Goal: Task Accomplishment & Management: Manage account settings

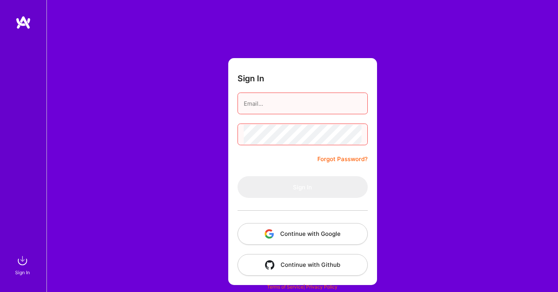
click at [155, 95] on div "Sign In Forgot Password? Sign In Continue with Google Continue with Github" at bounding box center [301, 146] width 511 height 292
click at [276, 238] on button "Continue with Google" at bounding box center [302, 234] width 130 height 22
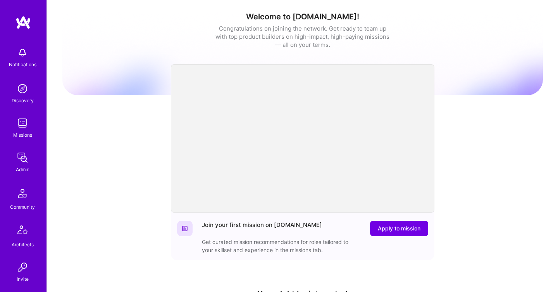
click at [17, 160] on img at bounding box center [22, 157] width 15 height 15
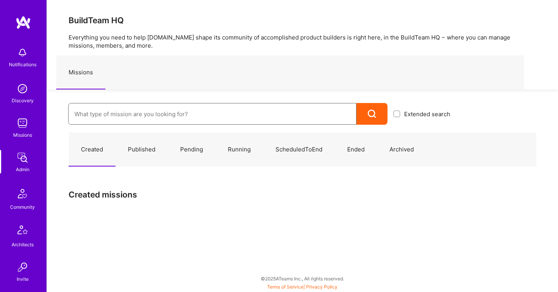
click at [110, 118] on input at bounding box center [212, 114] width 276 height 20
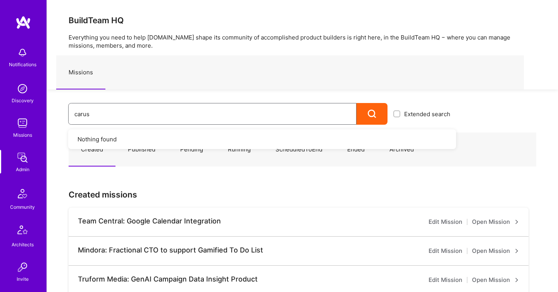
type input "caruso"
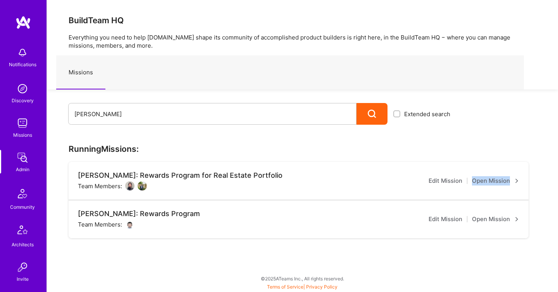
click at [488, 217] on link "Open Mission" at bounding box center [495, 219] width 47 height 9
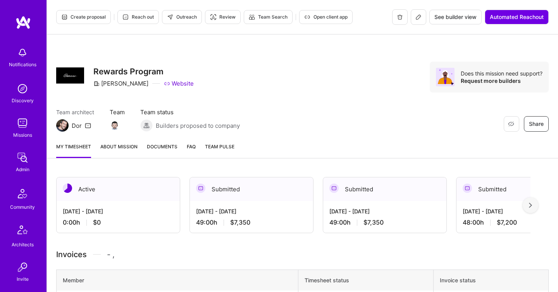
click at [147, 152] on link "Documents" at bounding box center [162, 150] width 31 height 15
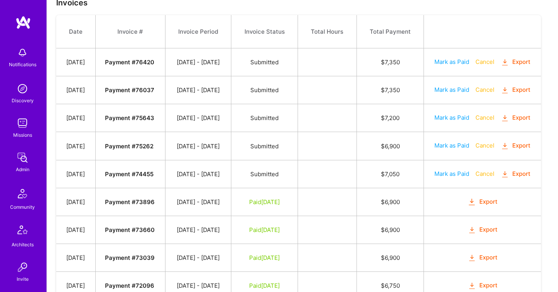
scroll to position [293, 0]
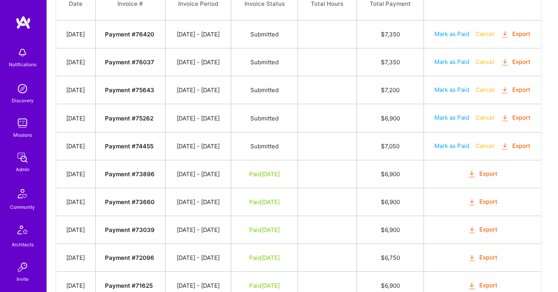
click at [456, 150] on button "Mark as Paid" at bounding box center [451, 146] width 35 height 8
select select "7"
select select "27"
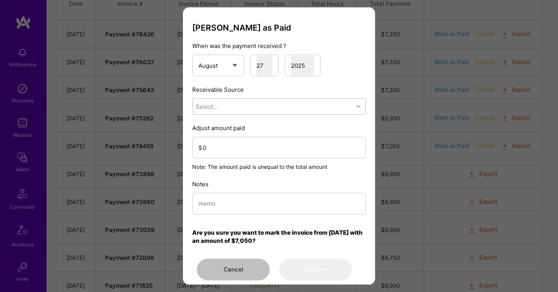
click at [292, 113] on div "Select..." at bounding box center [272, 106] width 161 height 15
click at [240, 142] on div "Brex" at bounding box center [278, 141] width 173 height 14
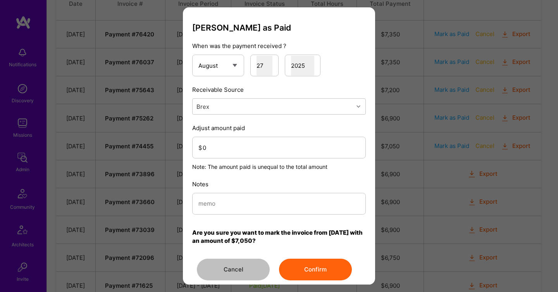
click at [319, 268] on button "Confirm" at bounding box center [315, 270] width 73 height 22
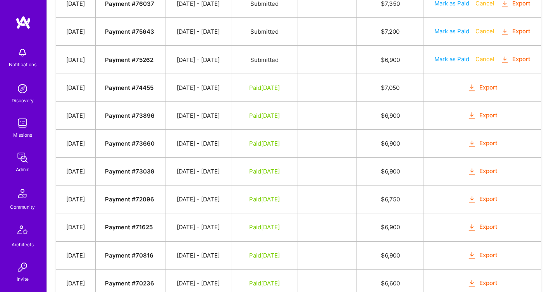
scroll to position [349, 0]
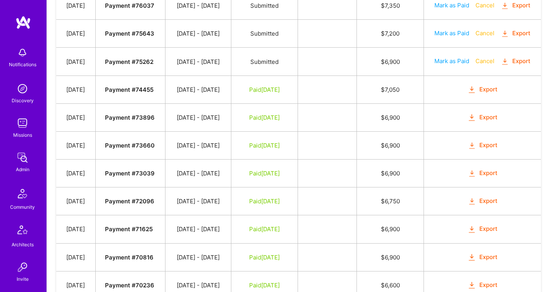
click at [459, 65] on button "Mark as Paid" at bounding box center [451, 61] width 35 height 8
select select "7"
select select "27"
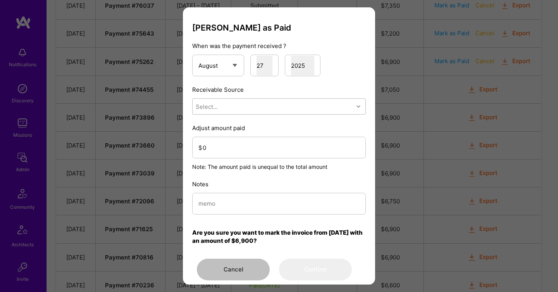
click at [275, 106] on div "Select..." at bounding box center [272, 106] width 161 height 15
click at [248, 143] on div "Brex" at bounding box center [278, 141] width 173 height 14
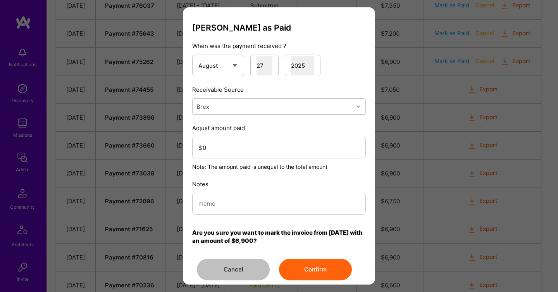
click at [328, 266] on button "Confirm" at bounding box center [315, 270] width 73 height 22
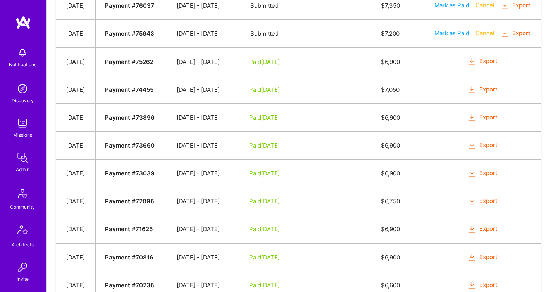
click at [19, 158] on img at bounding box center [22, 157] width 15 height 15
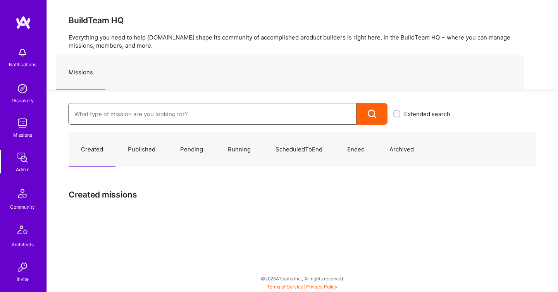
click at [88, 119] on input at bounding box center [212, 114] width 276 height 20
paste input "Onlocation Mobile/Security- 3338TSV275"
type input "Onlocation Mobile/Security- 3338TSV275"
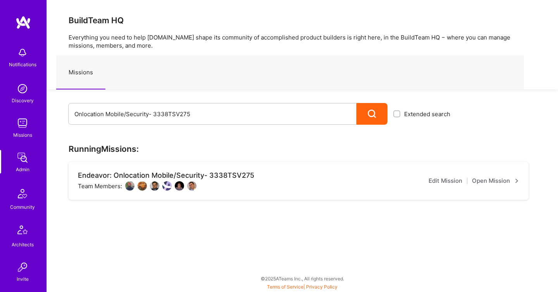
click at [484, 179] on link "Open Mission" at bounding box center [495, 180] width 47 height 9
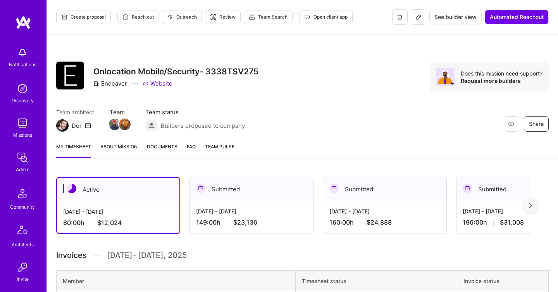
click at [246, 201] on div "Aug 1 - Aug 15, 2025 149:00 h $23,136" at bounding box center [251, 217] width 123 height 32
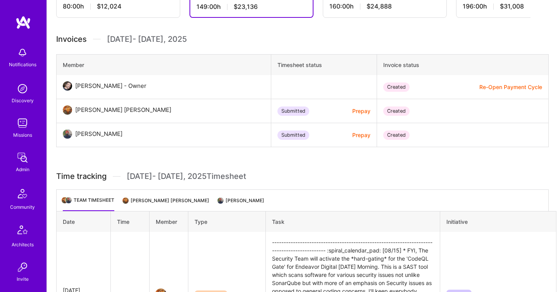
scroll to position [222, 0]
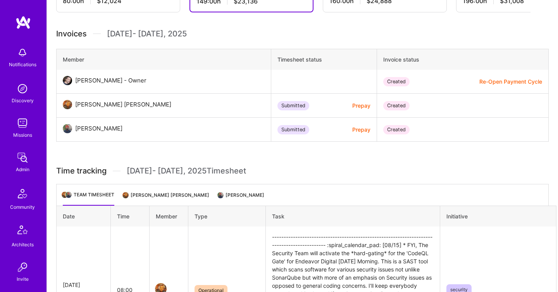
click at [182, 194] on li "Stephen James Agneta Agneta" at bounding box center [167, 198] width 86 height 15
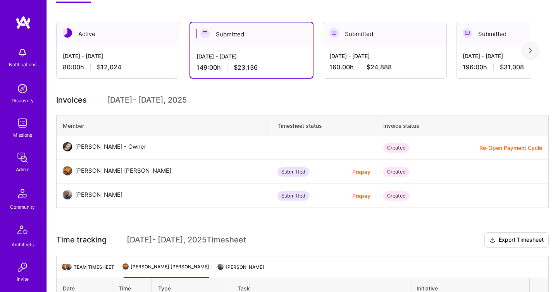
scroll to position [149, 0]
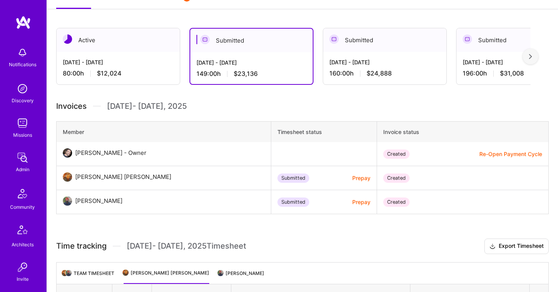
click at [239, 276] on li "Harsimran Singh Maan" at bounding box center [241, 276] width 46 height 15
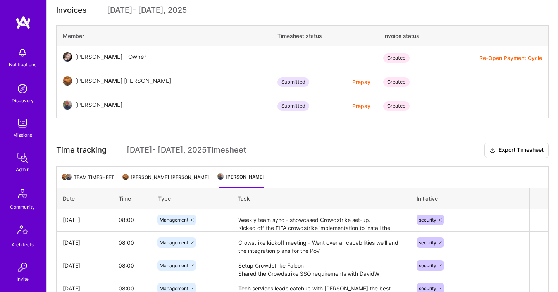
scroll to position [247, 0]
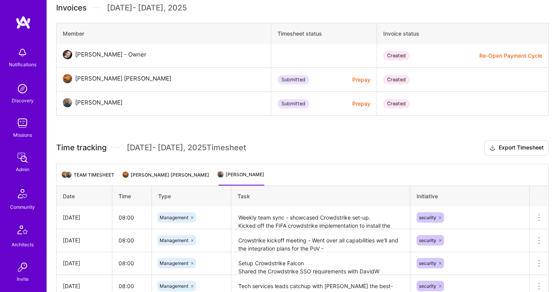
click at [174, 174] on li "Stephen James Agneta Agneta" at bounding box center [167, 177] width 86 height 15
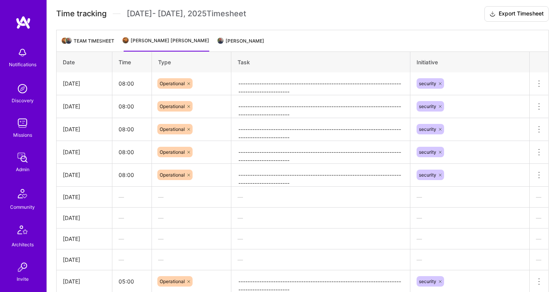
scroll to position [378, 0]
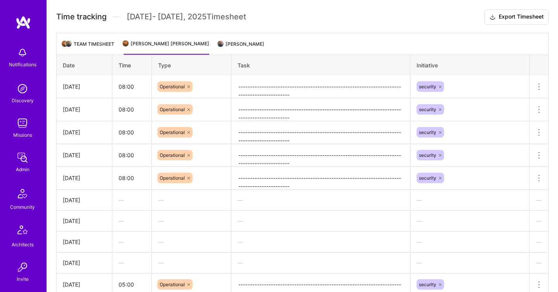
click at [259, 50] on li "Harsimran Singh Maan" at bounding box center [241, 47] width 46 height 15
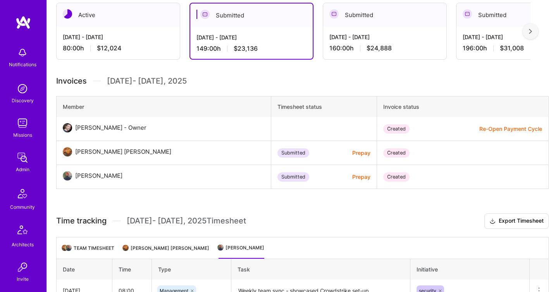
scroll to position [173, 0]
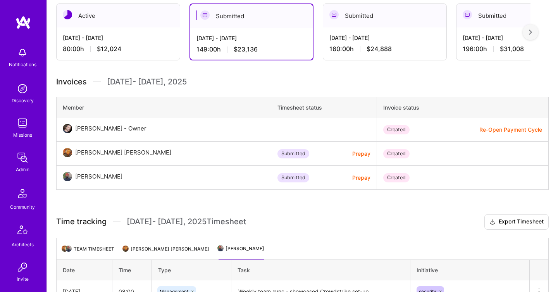
click at [386, 34] on div "Jul 16 - Jul 31, 2025" at bounding box center [384, 38] width 111 height 8
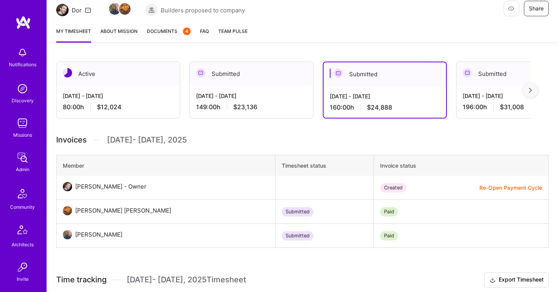
scroll to position [104, 0]
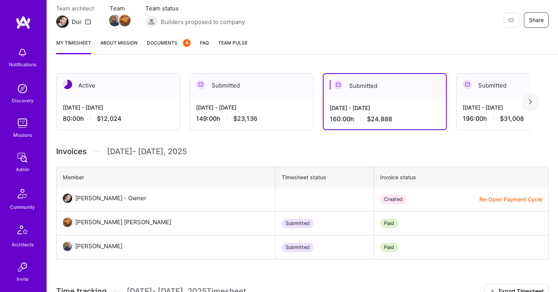
click at [248, 123] on div "Aug 1 - Aug 15, 2025 149:00 h $23,136" at bounding box center [251, 113] width 123 height 32
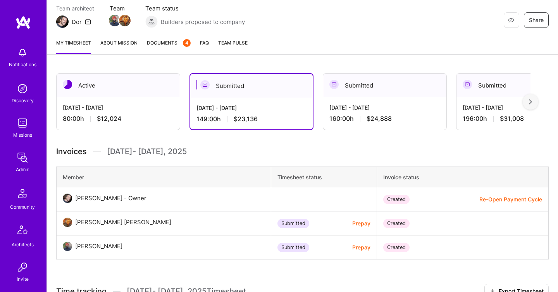
click at [22, 157] on img at bounding box center [22, 157] width 15 height 15
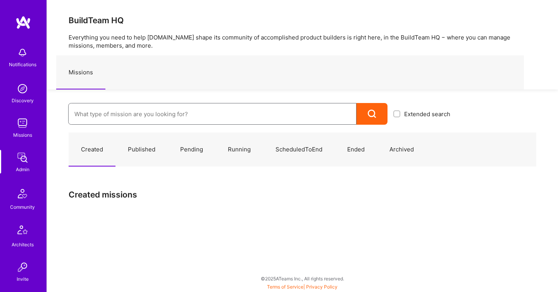
click at [92, 107] on input at bounding box center [212, 114] width 276 height 20
paste input "Olympic Engineering -3338OEG275"
type input "Olympic Engineering -3338OEG275"
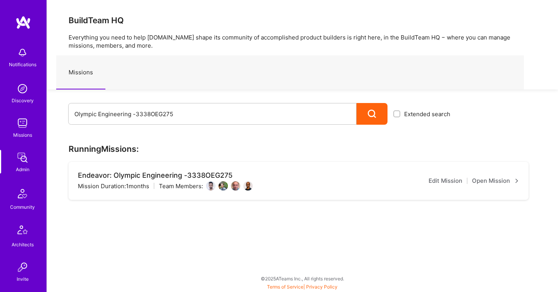
click at [488, 181] on link "Open Mission" at bounding box center [495, 180] width 47 height 9
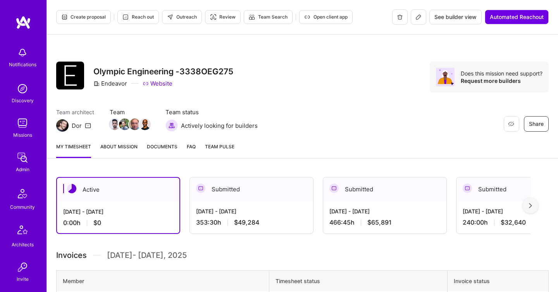
click at [223, 217] on div "Aug 1 - Aug 15, 2025 353:30 h $49,284" at bounding box center [251, 217] width 123 height 32
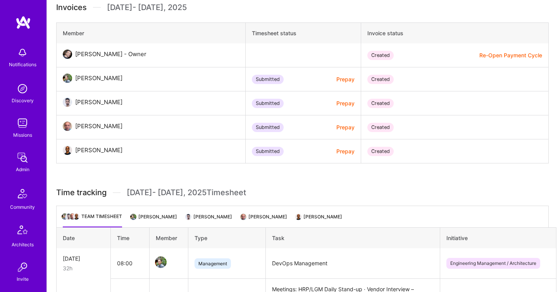
click at [165, 214] on li "[PERSON_NAME]" at bounding box center [154, 219] width 46 height 15
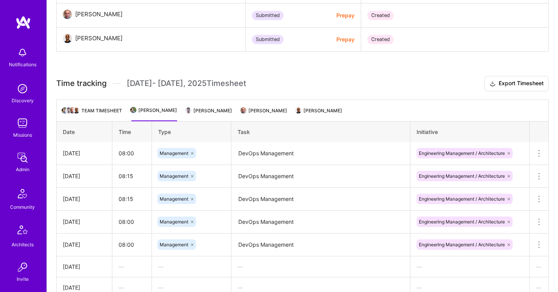
scroll to position [359, 0]
click at [220, 112] on li "[PERSON_NAME]" at bounding box center [209, 113] width 46 height 15
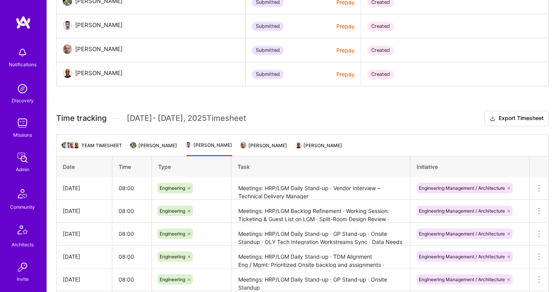
scroll to position [324, 0]
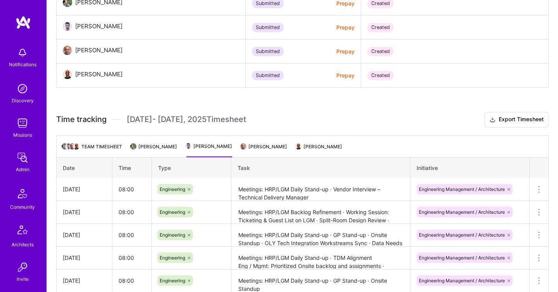
click at [136, 143] on li "[PERSON_NAME]" at bounding box center [154, 149] width 46 height 15
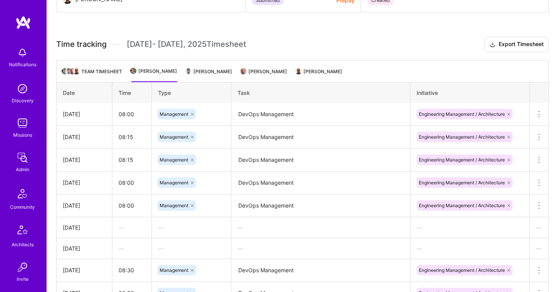
click at [227, 82] on li "[PERSON_NAME]" at bounding box center [209, 74] width 46 height 15
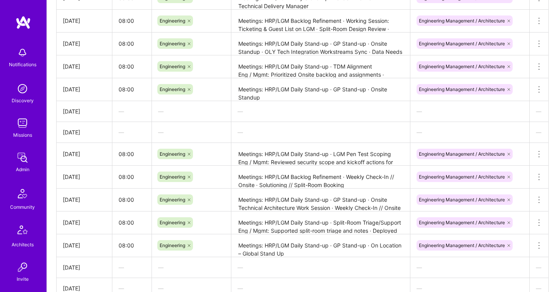
scroll to position [340, 0]
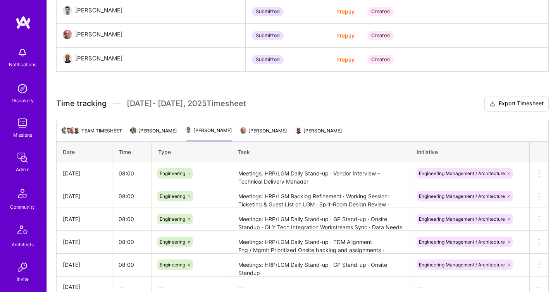
click at [277, 129] on li "[PERSON_NAME]" at bounding box center [264, 133] width 46 height 15
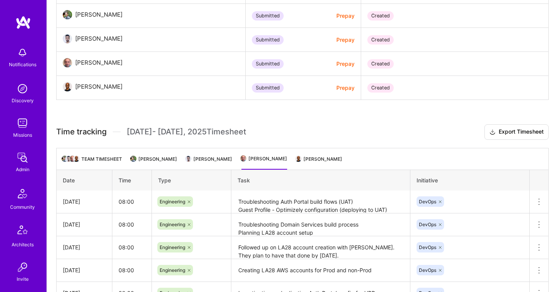
click at [328, 156] on li "Noah Amar" at bounding box center [319, 162] width 46 height 15
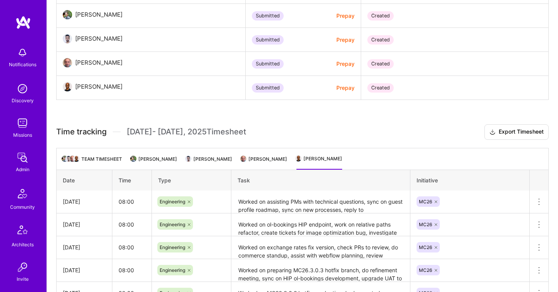
scroll to position [604, 0]
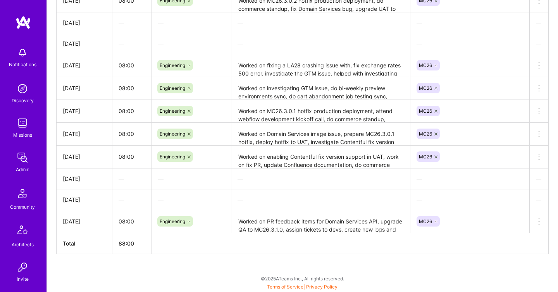
click at [21, 156] on img at bounding box center [22, 157] width 15 height 15
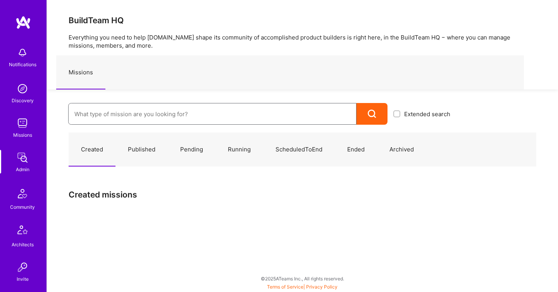
click at [126, 109] on input at bounding box center [212, 114] width 276 height 20
paste input "Data Team- 3338DES275"
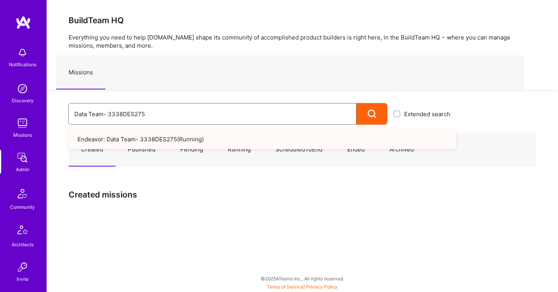
type input "Data Team- 3338DES275"
click at [210, 131] on link "Endeavor: Data Team- 3338DES275 ( Running )" at bounding box center [262, 139] width 388 height 20
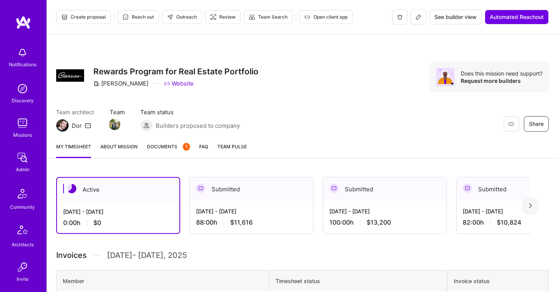
click at [157, 141] on div "My timesheet About Mission Documents 1 FAQ Team Pulse" at bounding box center [302, 147] width 511 height 22
click at [157, 144] on span "Documents 1" at bounding box center [168, 147] width 43 height 8
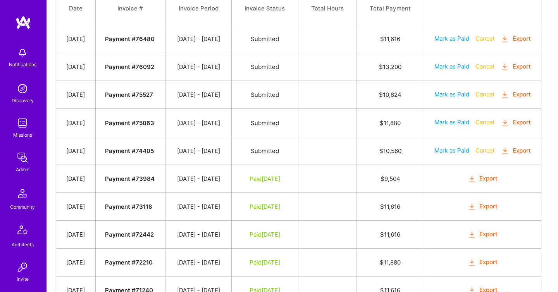
scroll to position [340, 0]
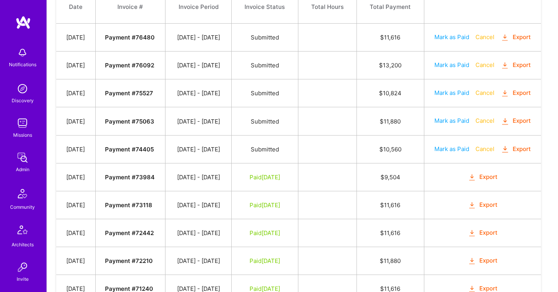
click at [457, 153] on button "Mark as Paid" at bounding box center [451, 149] width 35 height 8
select select "7"
select select "27"
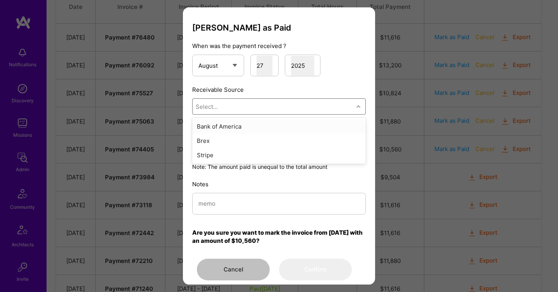
click at [297, 108] on div "Select..." at bounding box center [272, 106] width 161 height 15
click at [258, 137] on div "Brex" at bounding box center [278, 141] width 173 height 14
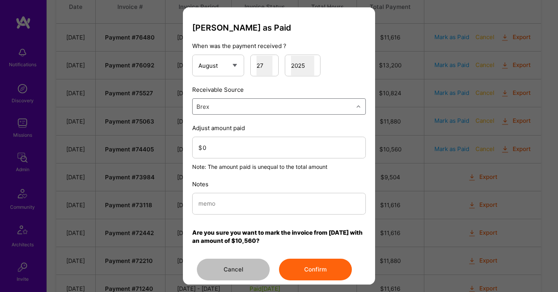
click at [324, 267] on button "Confirm" at bounding box center [315, 270] width 73 height 22
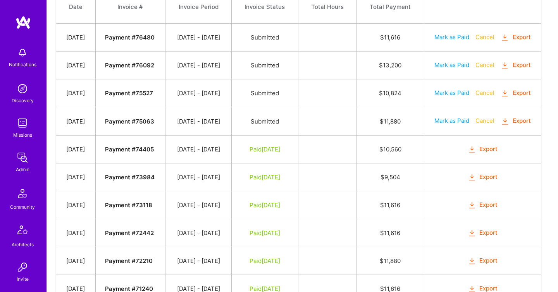
click at [461, 125] on button "Mark as Paid" at bounding box center [451, 121] width 35 height 8
select select "7"
select select "27"
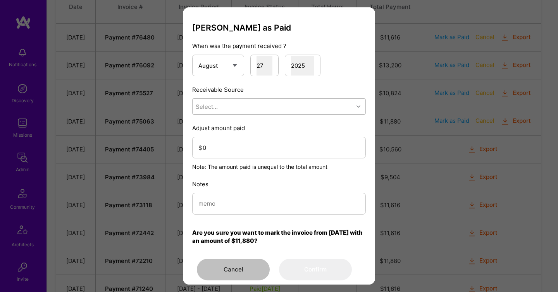
click at [299, 112] on div "Select..." at bounding box center [272, 106] width 161 height 15
click at [284, 143] on div "Brex" at bounding box center [278, 141] width 173 height 14
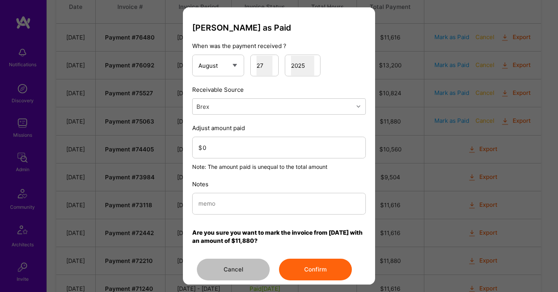
click at [313, 266] on button "Confirm" at bounding box center [315, 270] width 73 height 22
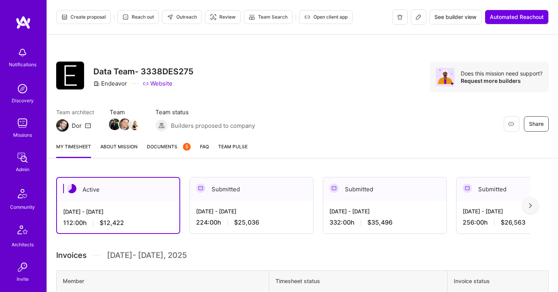
click at [251, 203] on div "[DATE] - [DATE] 224:00 h $25,036" at bounding box center [251, 217] width 123 height 32
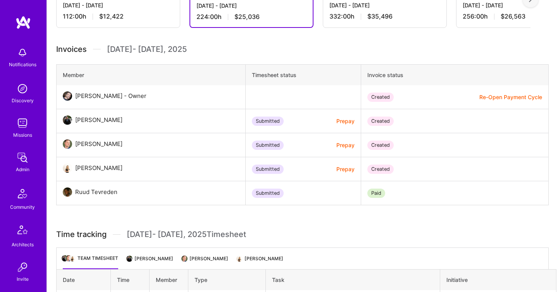
scroll to position [210, 0]
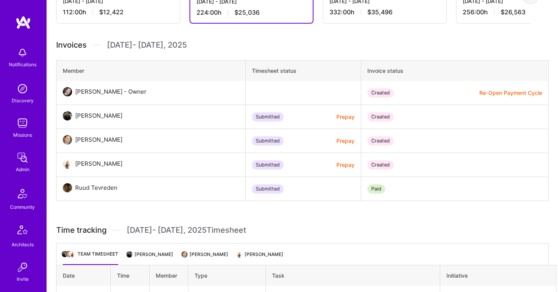
click at [149, 256] on li "Fernando Ferrer" at bounding box center [150, 257] width 46 height 15
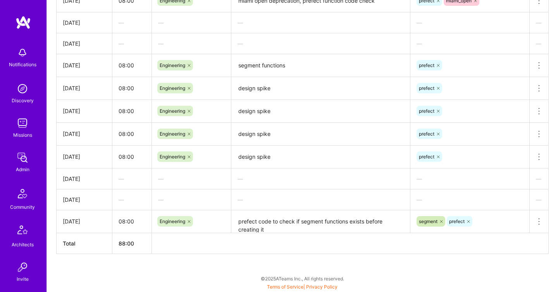
scroll to position [273, 0]
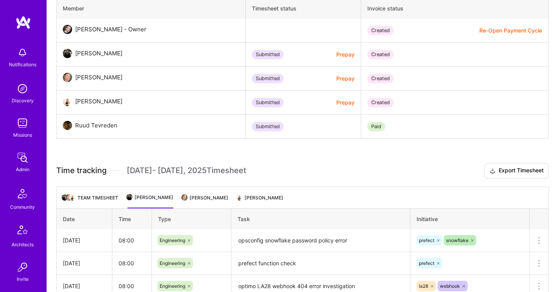
click at [203, 200] on li "Semyon Pisarev" at bounding box center [205, 200] width 46 height 15
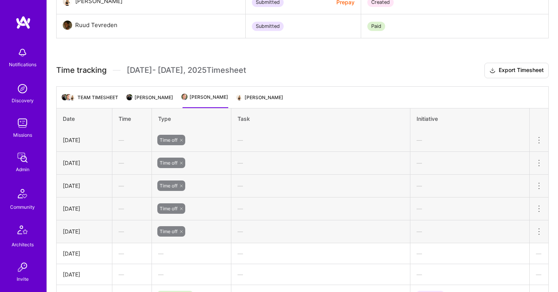
scroll to position [372, 0]
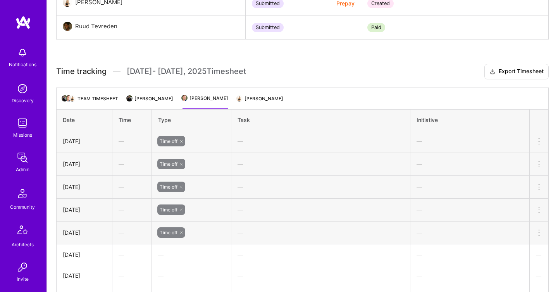
click at [257, 91] on ul "Team timesheet Fernando Ferrer Semyon Pisarev Hila Paz" at bounding box center [302, 99] width 492 height 22
click at [141, 98] on li "Fernando Ferrer" at bounding box center [150, 101] width 46 height 15
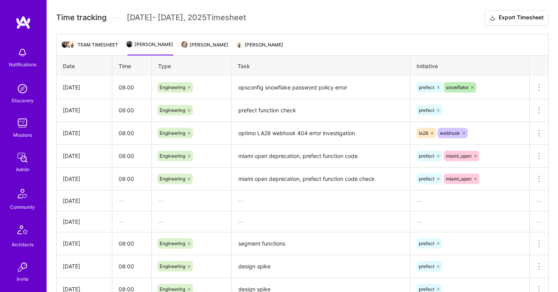
click at [208, 52] on li "Semyon Pisarev" at bounding box center [205, 47] width 46 height 15
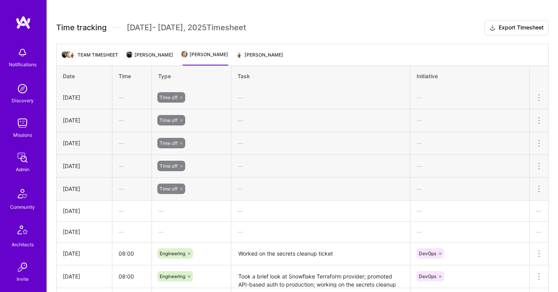
click at [250, 60] on li "Hila Paz" at bounding box center [260, 57] width 46 height 15
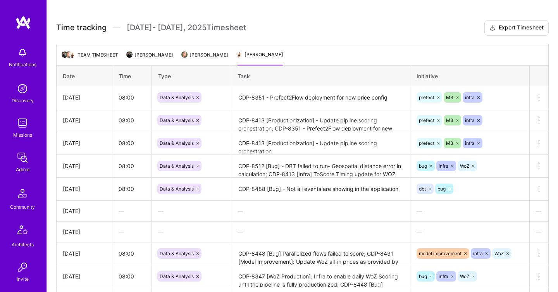
scroll to position [604, 0]
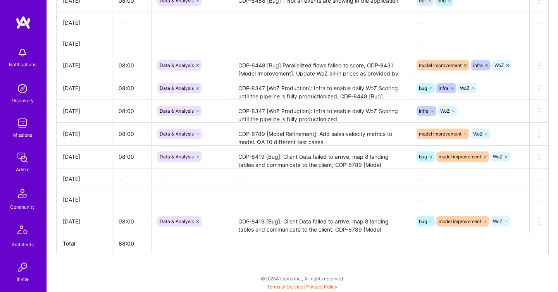
click at [30, 167] on link "Admin" at bounding box center [22, 162] width 48 height 24
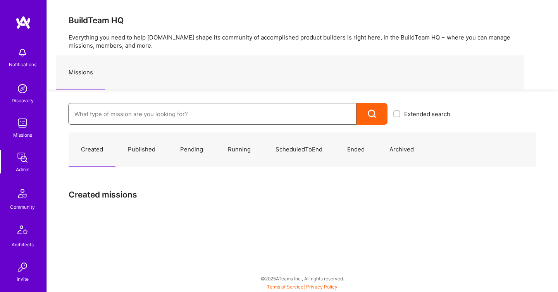
click at [129, 116] on input at bounding box center [212, 114] width 276 height 20
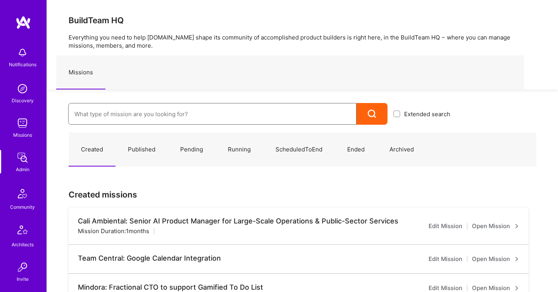
paste input "Olympic Engineering -3338OEG275"
type input "Olympic Engineering -3338OEG275"
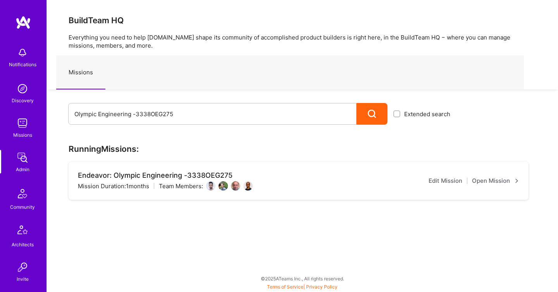
click at [500, 177] on link "Open Mission" at bounding box center [495, 180] width 47 height 9
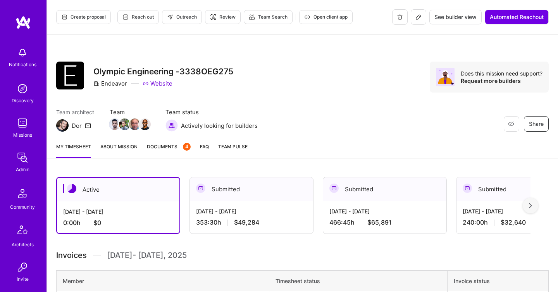
click at [168, 143] on span "Documents 4" at bounding box center [169, 147] width 44 height 8
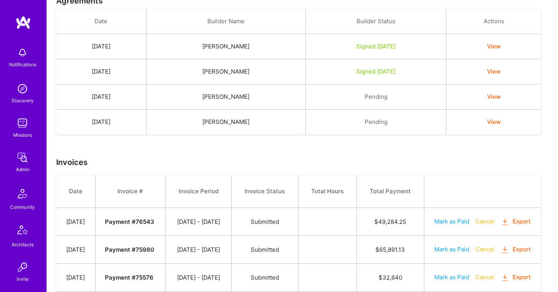
scroll to position [201, 0]
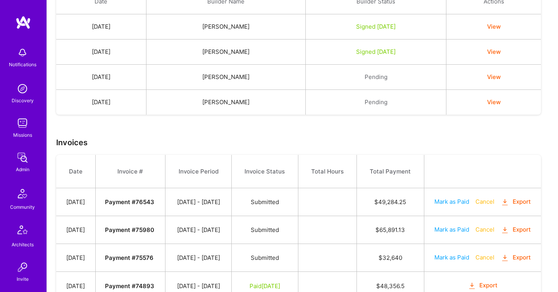
click at [500, 207] on icon "button" at bounding box center [504, 202] width 9 height 9
